Goal: Task Accomplishment & Management: Complete application form

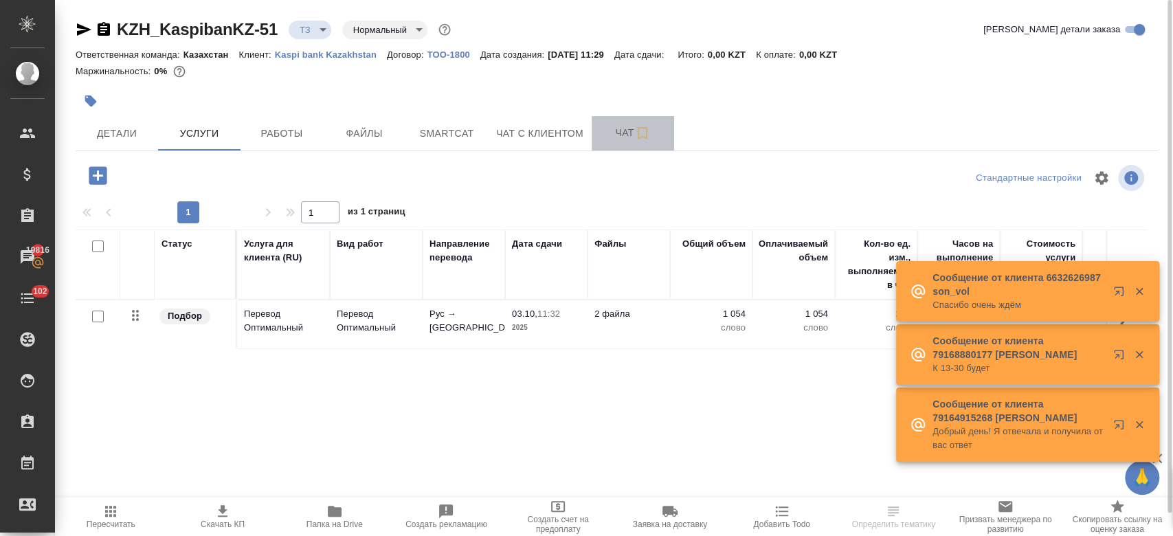
click at [617, 135] on span "Чат" at bounding box center [633, 132] width 66 height 17
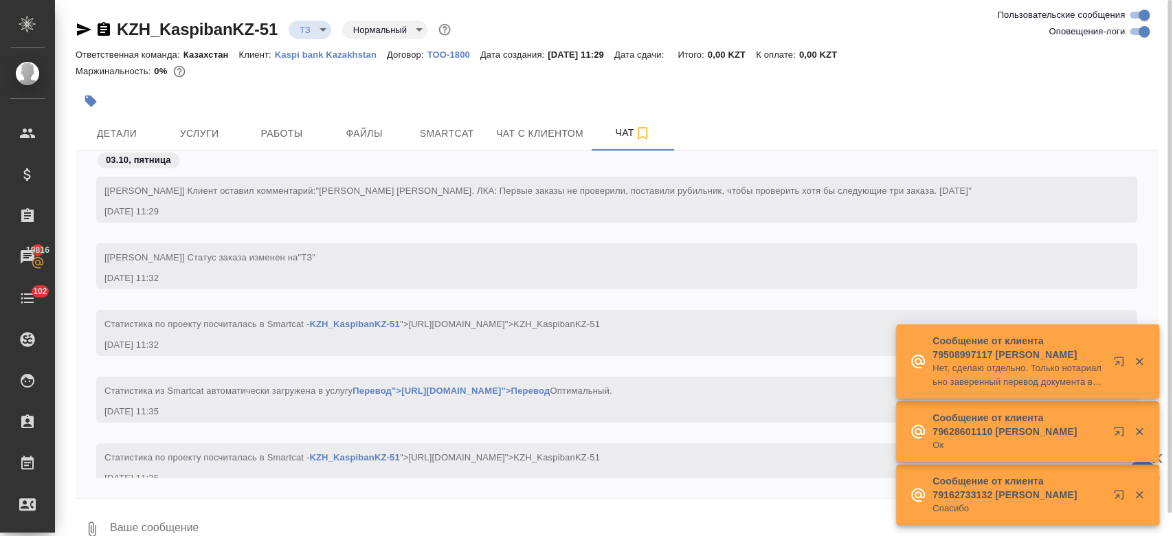
scroll to position [32, 0]
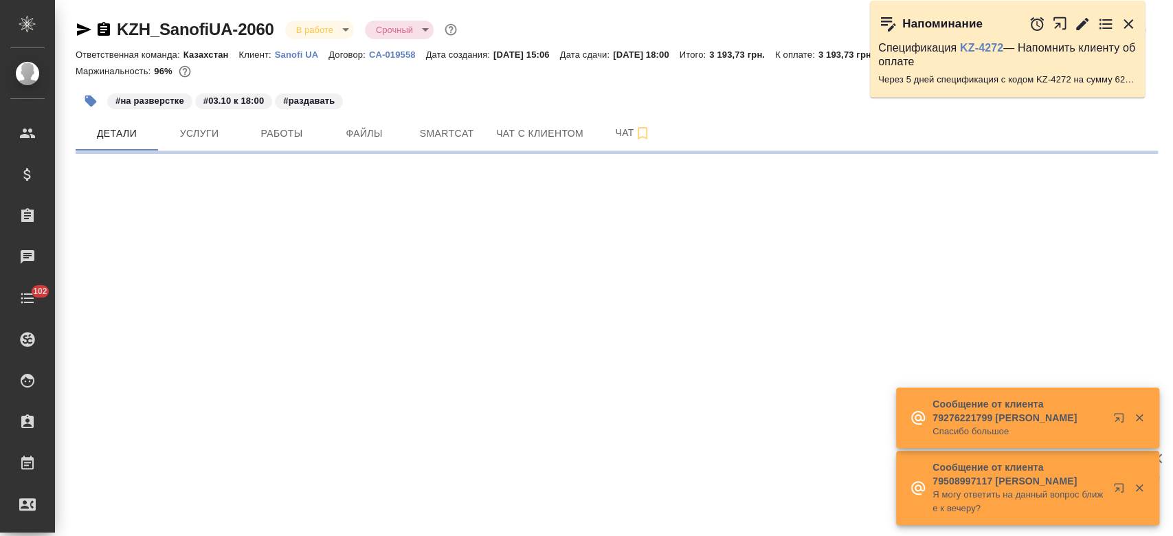
select select "RU"
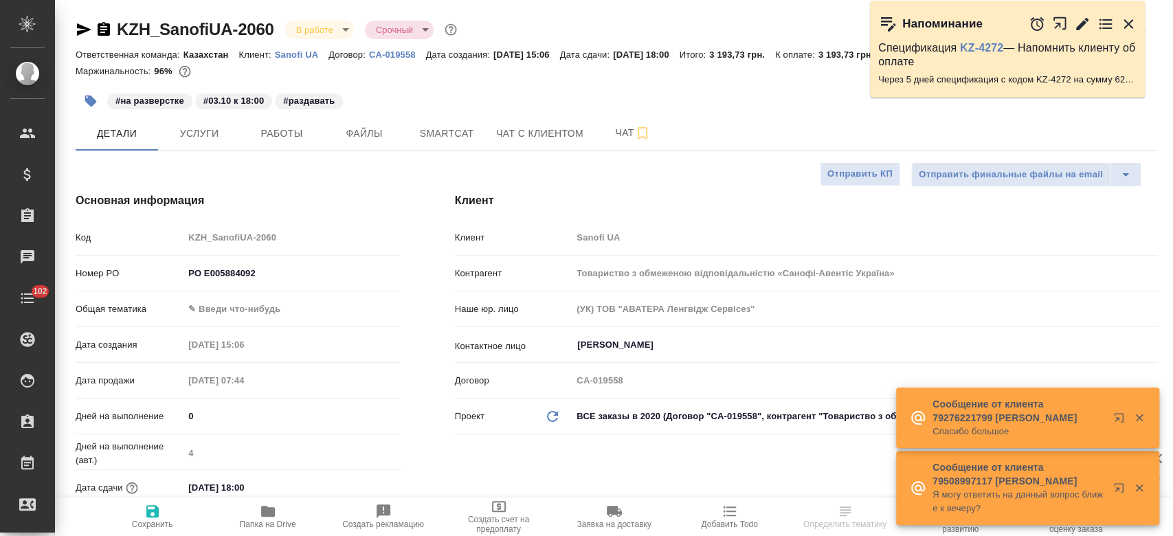
type textarea "x"
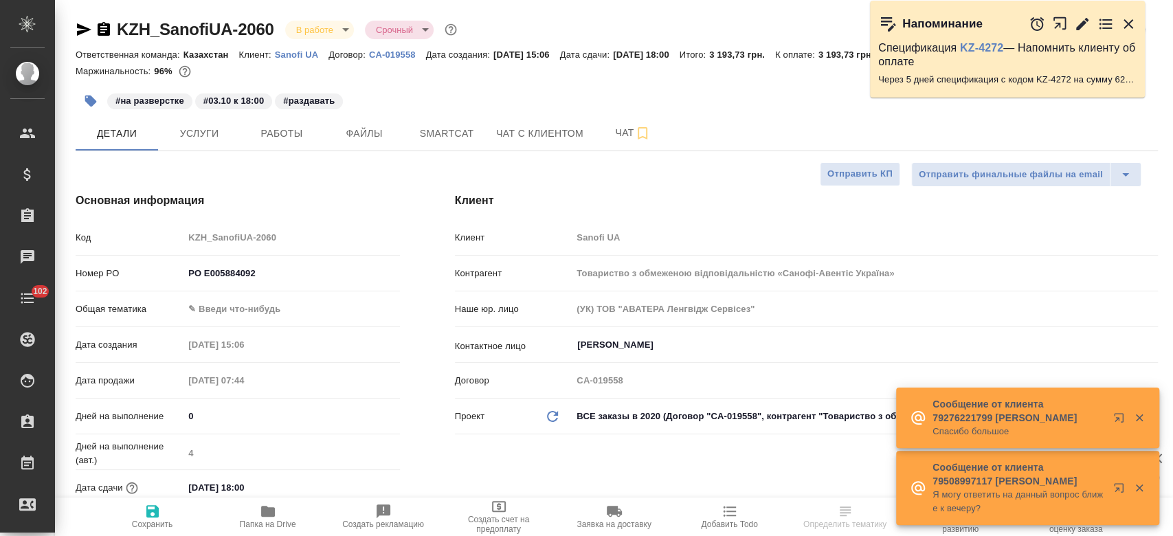
type textarea "x"
click at [297, 58] on p "Sanofi UA" at bounding box center [302, 54] width 54 height 10
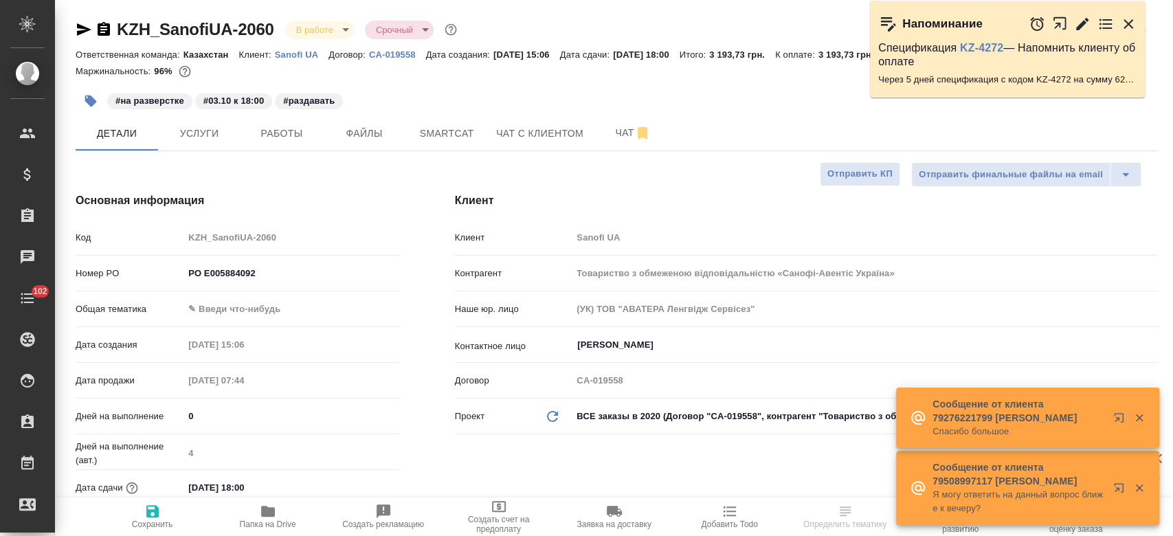
type textarea "x"
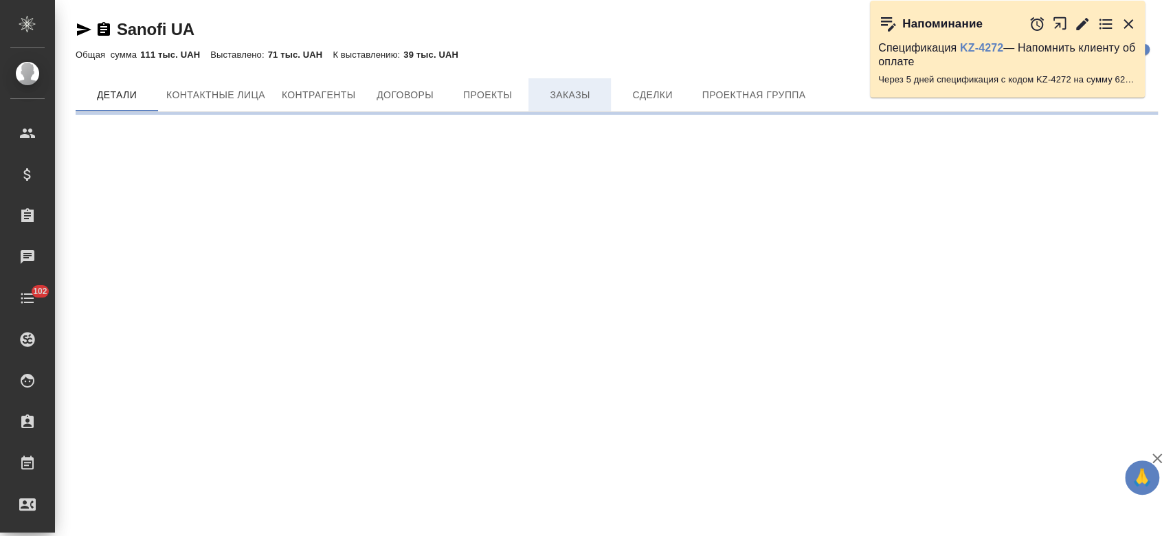
click at [561, 102] on span "Заказы" at bounding box center [570, 95] width 66 height 17
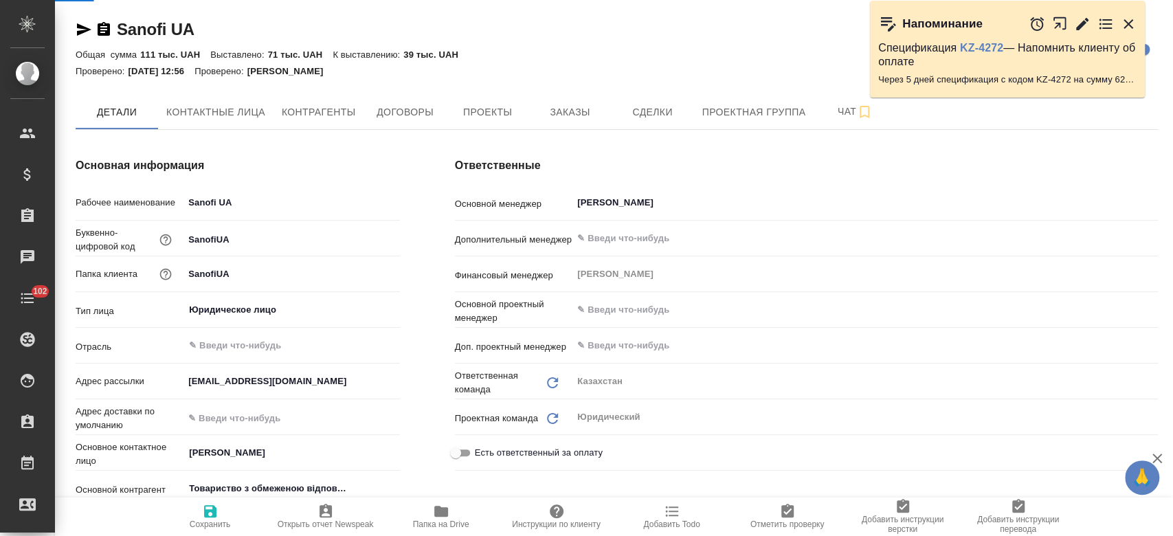
type input "(УК) ТОВ "АВАТЕРА Ленгвідж Сервісез""
type textarea "x"
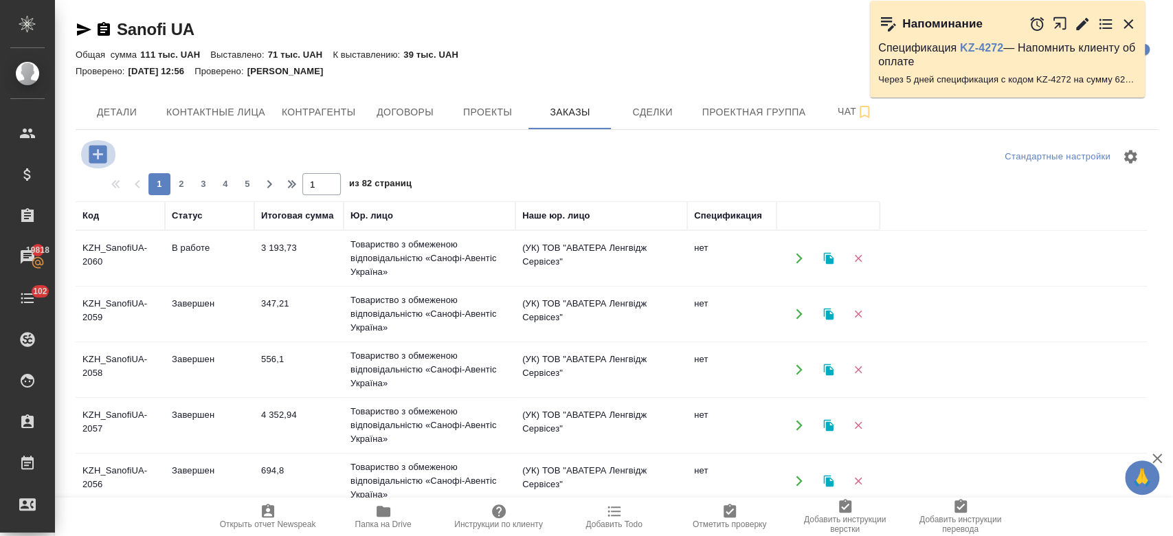
click at [96, 155] on icon "button" at bounding box center [98, 154] width 24 height 24
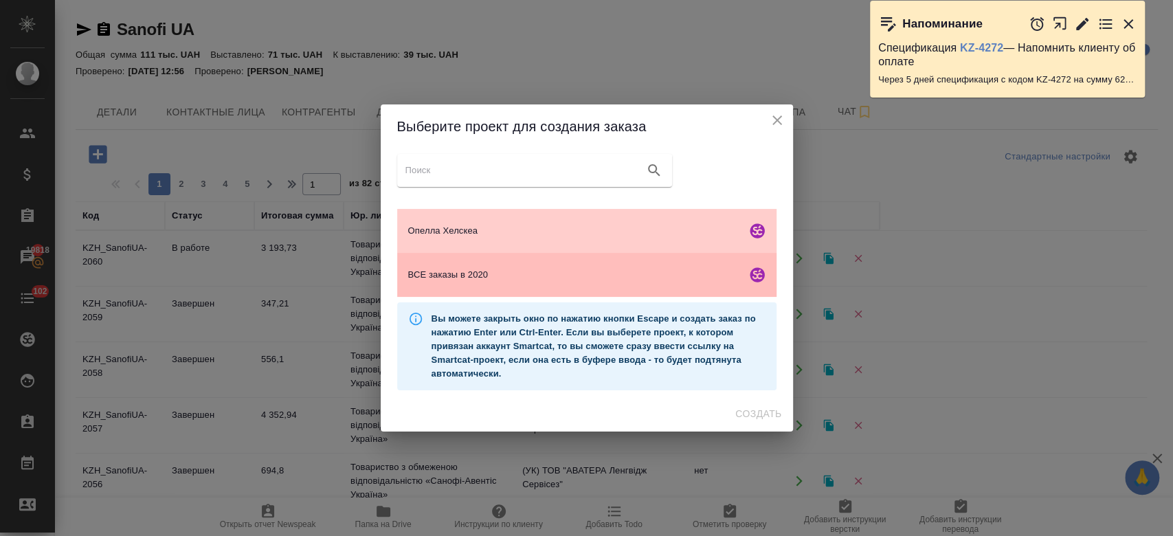
click at [440, 287] on div "ВСЕ заказы в 2020" at bounding box center [586, 275] width 379 height 44
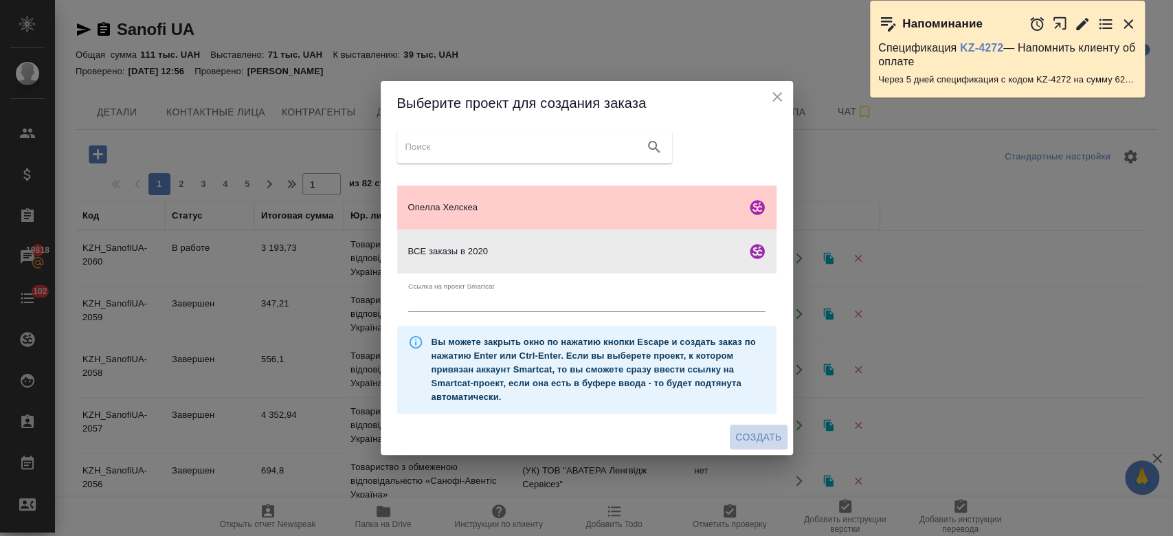
click at [762, 441] on span "Создать" at bounding box center [758, 437] width 46 height 17
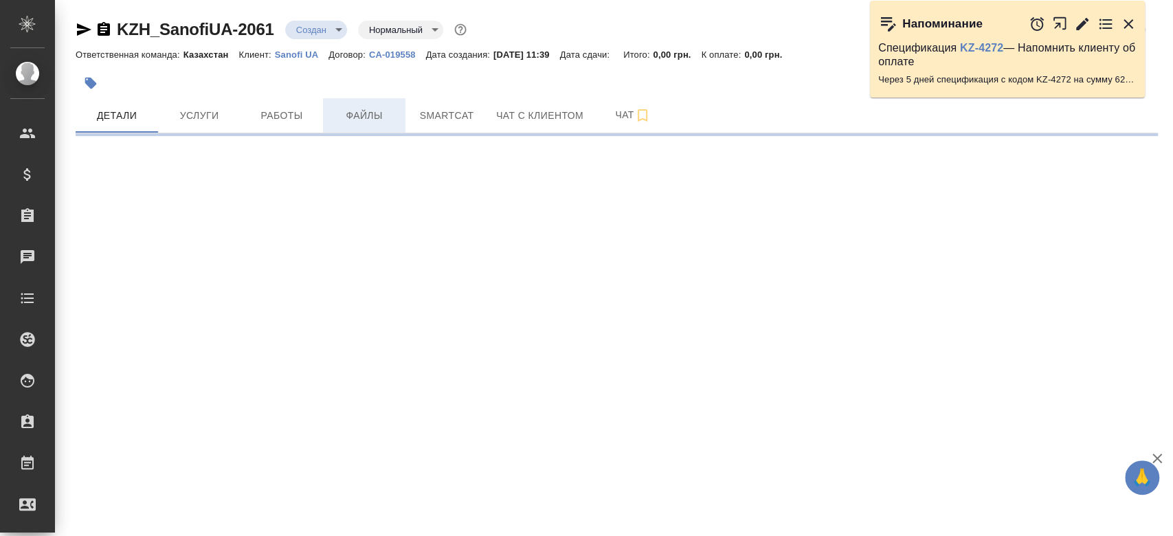
select select "RU"
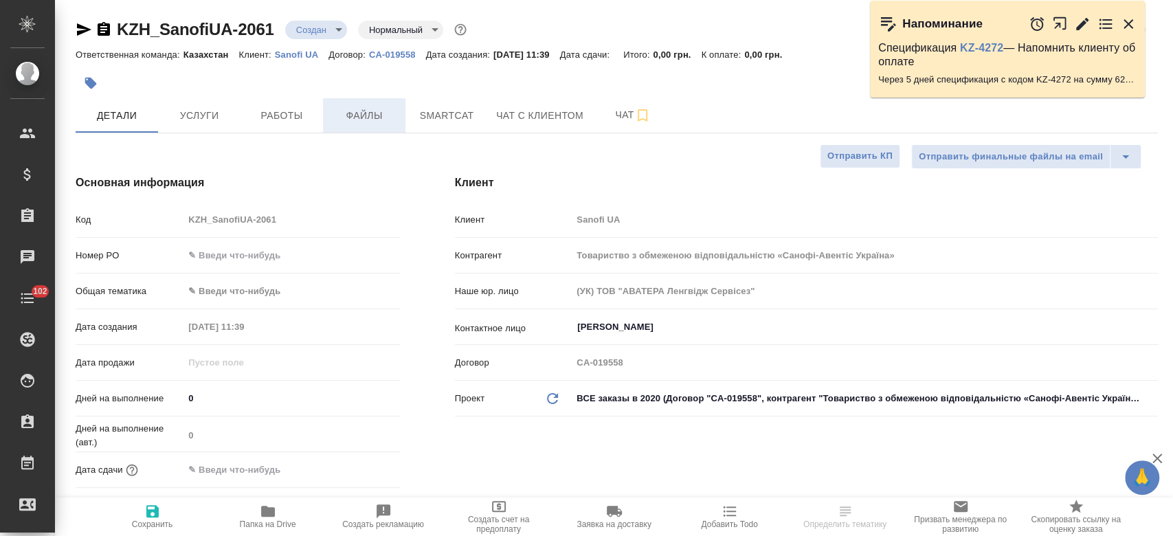
type textarea "x"
click at [374, 128] on button "Файлы" at bounding box center [364, 115] width 82 height 34
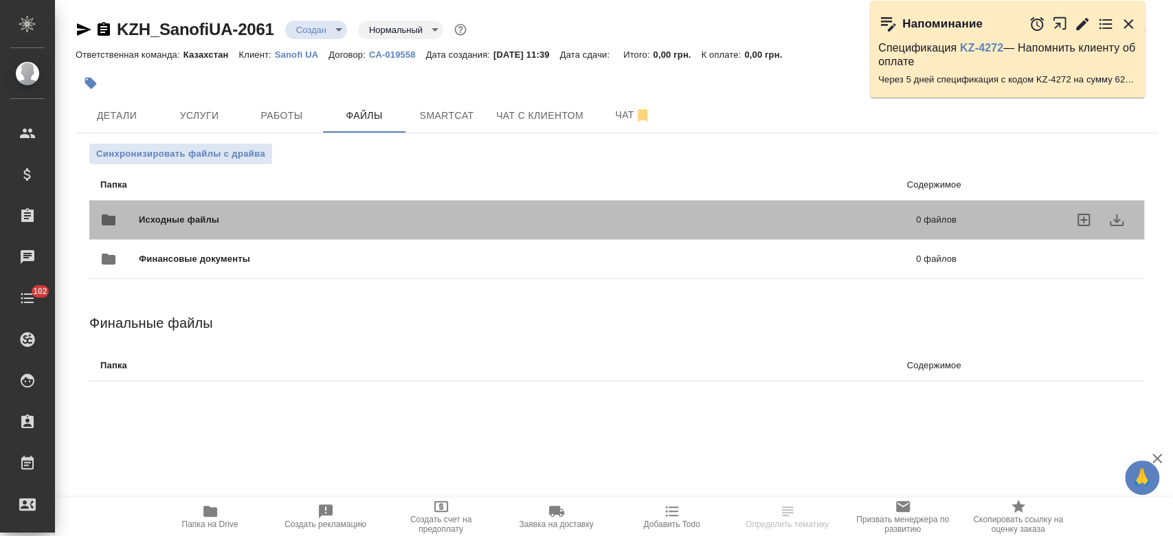
click at [293, 208] on div "Исходные файлы 0 файлов" at bounding box center [528, 219] width 856 height 33
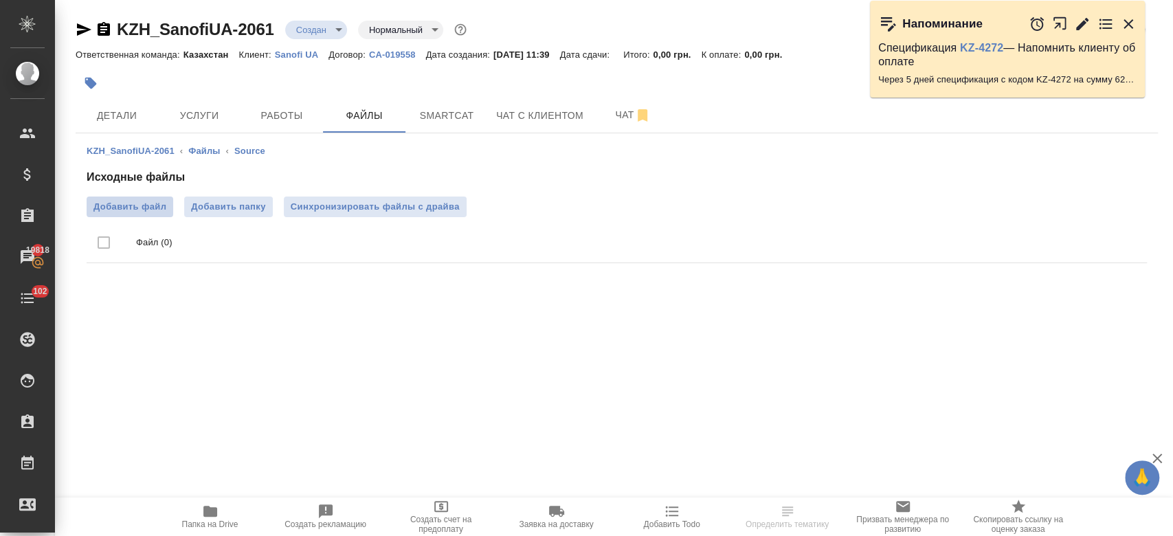
click at [154, 214] on label "Добавить файл" at bounding box center [130, 207] width 87 height 21
click at [0, 0] on input "Добавить файл" at bounding box center [0, 0] width 0 height 0
click at [118, 125] on button "Детали" at bounding box center [117, 115] width 82 height 34
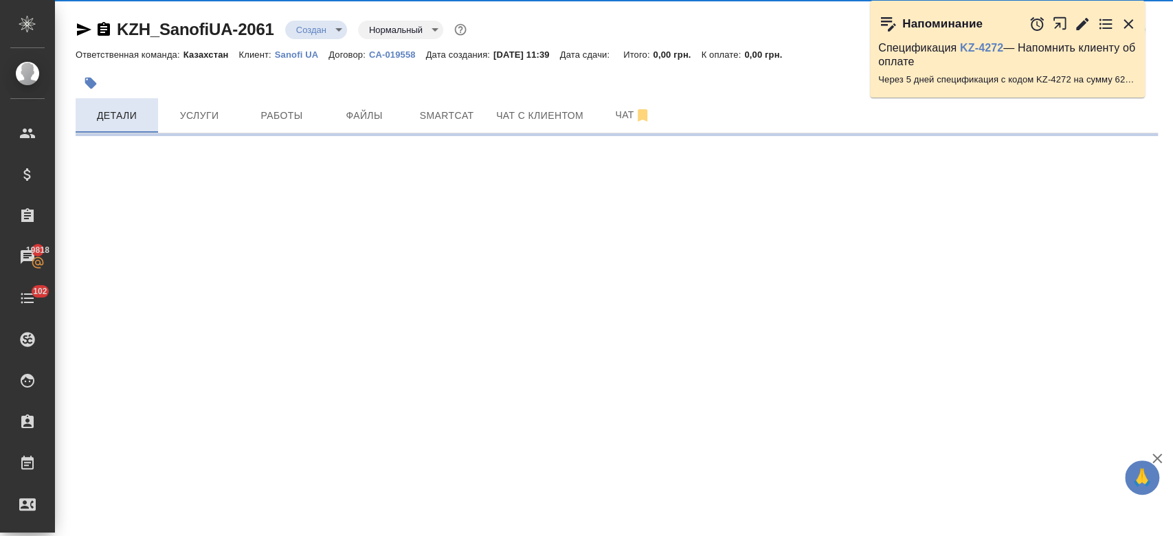
select select "RU"
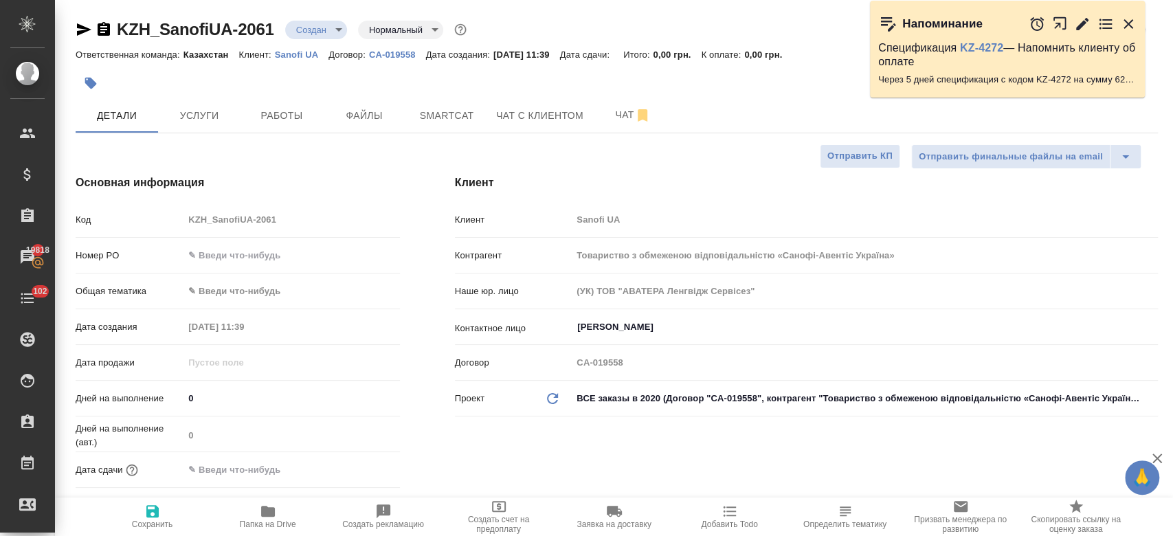
type textarea "x"
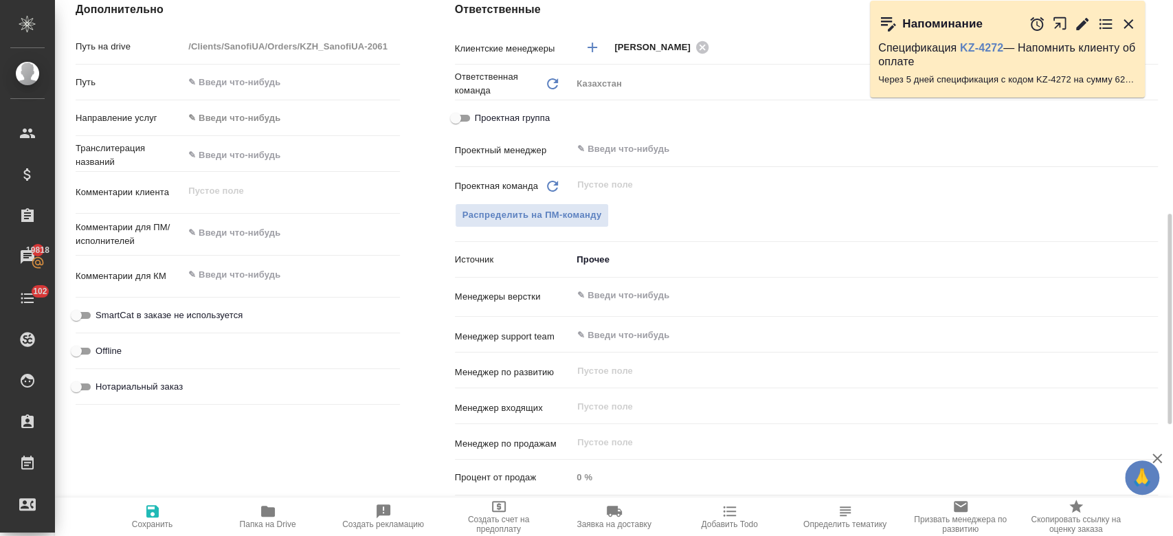
scroll to position [557, 0]
type textarea "x"
click at [251, 238] on textarea at bounding box center [291, 231] width 214 height 23
paste textarea "(от них была заметка для всех последующих заказов: CCDS - Перечень основных дан…"
type textarea "(от них была заметка для всех последующих заказов: CCDS - Перечень основных дан…"
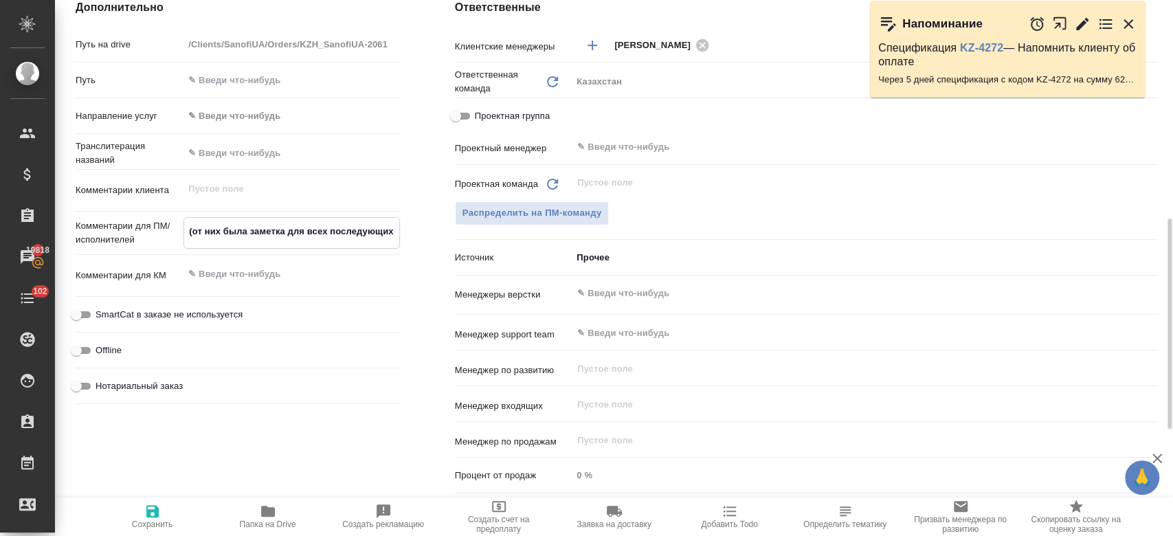
type textarea "x"
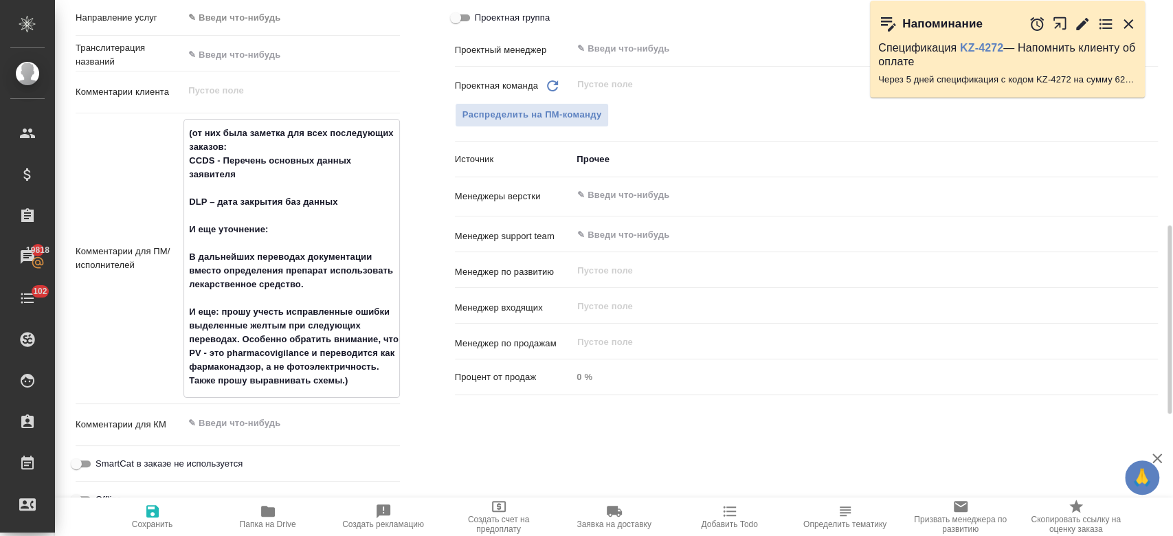
scroll to position [657, 0]
type textarea "(от них была заметка для всех последующих заказов: CCDS - Перечень основных дан…"
type textarea "x"
type textarea "(от них была заметка для всех последующих заказов: CCDS - Перечень основных дан…"
type textarea "x"
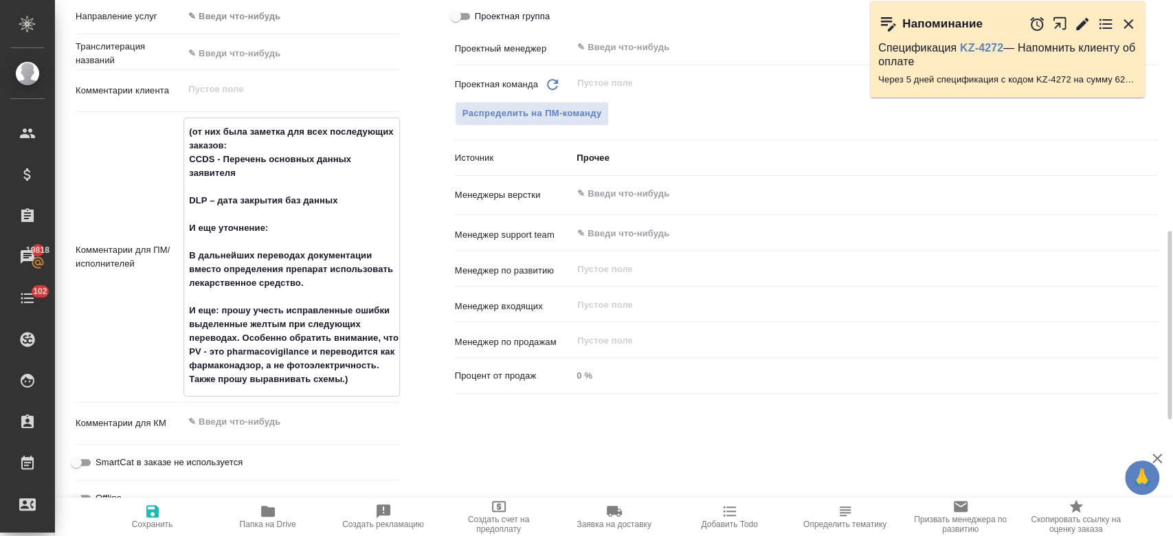
type textarea "x"
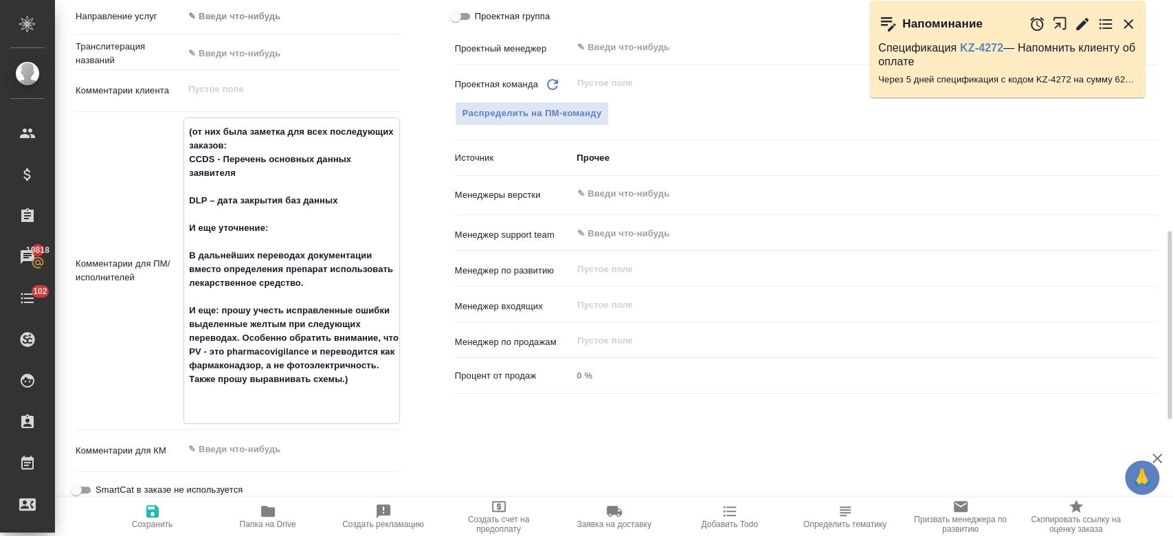
type textarea "(от них была заметка для всех последующих заказов: CCDS - Перечень основных дан…"
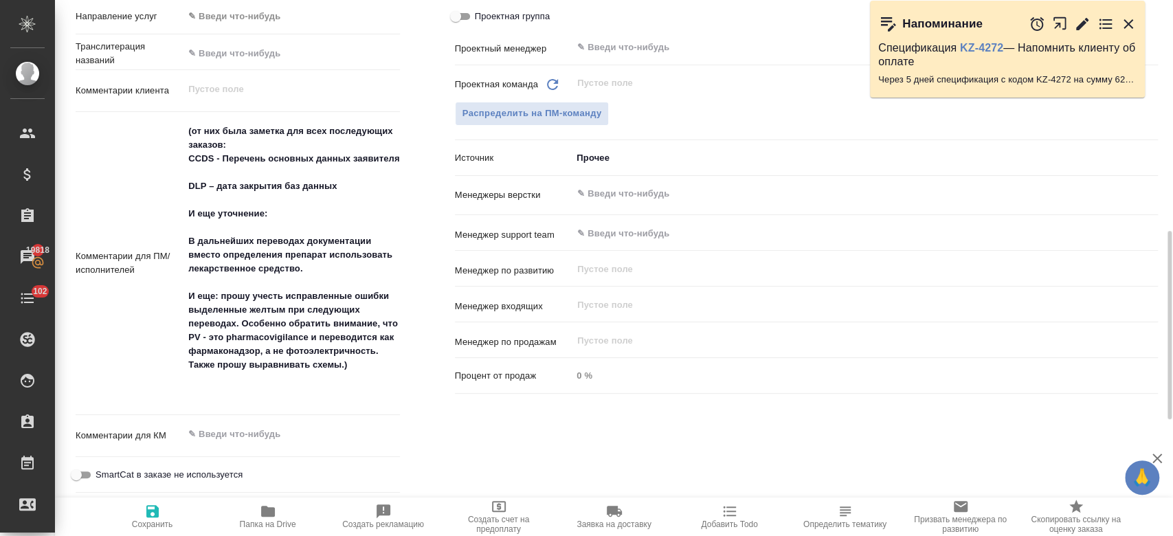
type textarea "x"
